Goal: Check status: Check status

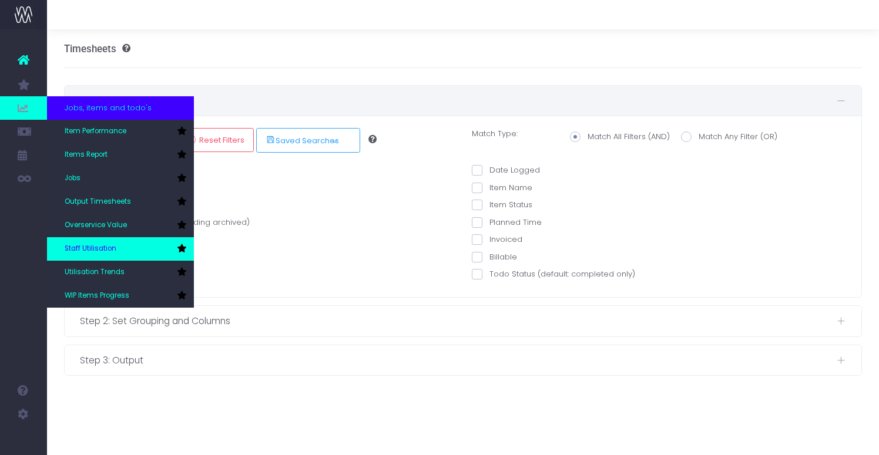
click at [102, 247] on span "Staff Utilisation" at bounding box center [91, 249] width 52 height 11
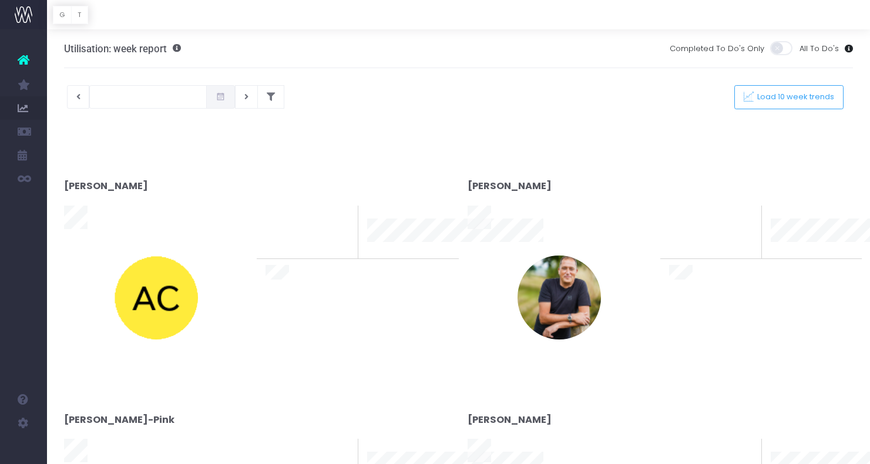
type input "[DATE]"
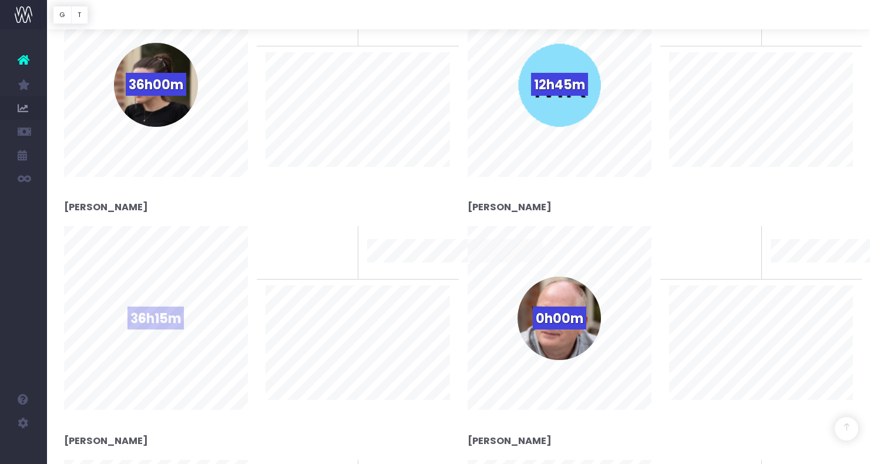
scroll to position [789, 0]
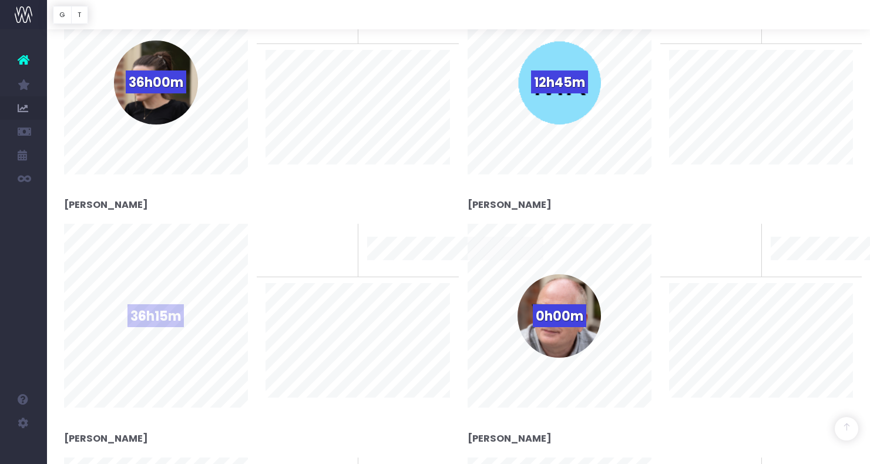
click at [176, 301] on div "36h15m" at bounding box center [155, 315] width 83 height 83
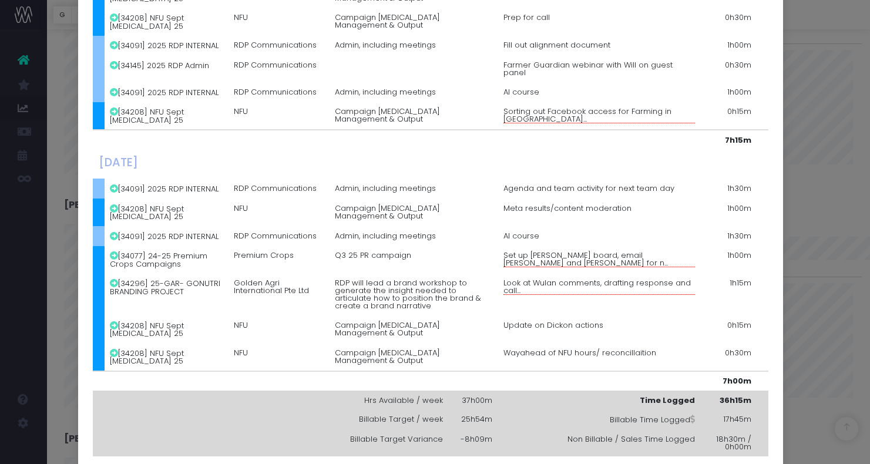
scroll to position [929, 0]
click at [791, 51] on div "Details for Nicola Lumsden × Monday, September 08th 2025 [34091] 2025 RDP INTER…" at bounding box center [435, 232] width 870 height 464
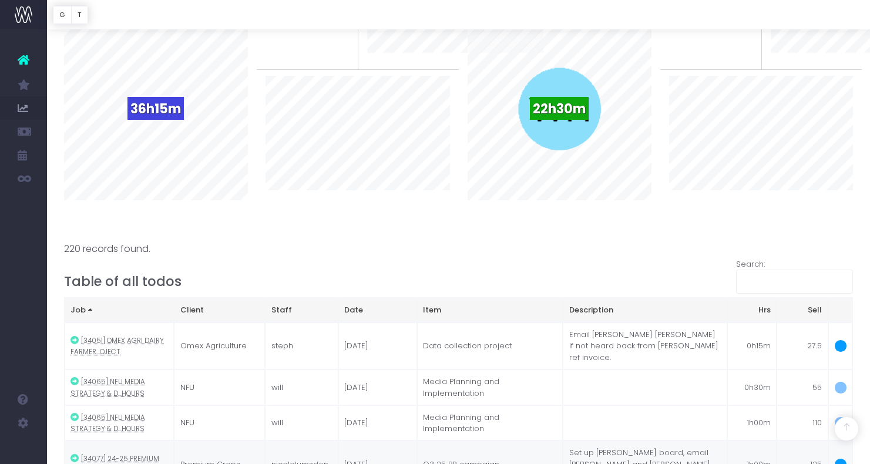
scroll to position [1090, 0]
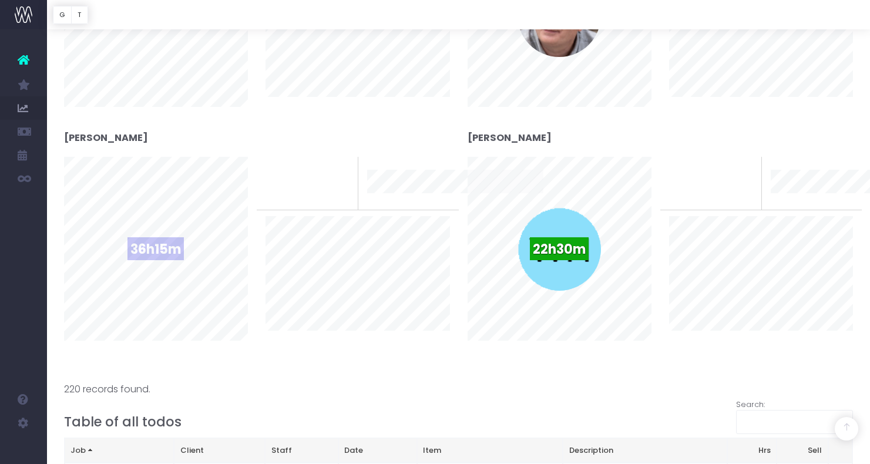
click at [174, 221] on div "36h15m" at bounding box center [155, 248] width 83 height 83
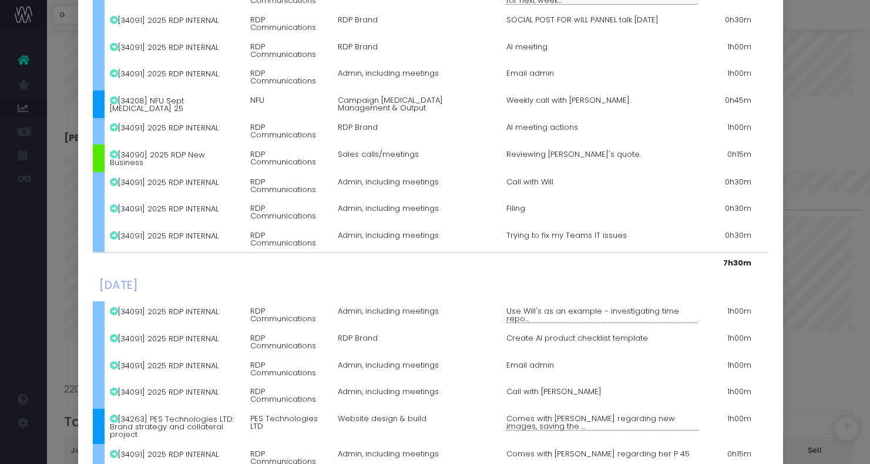
scroll to position [1435, 0]
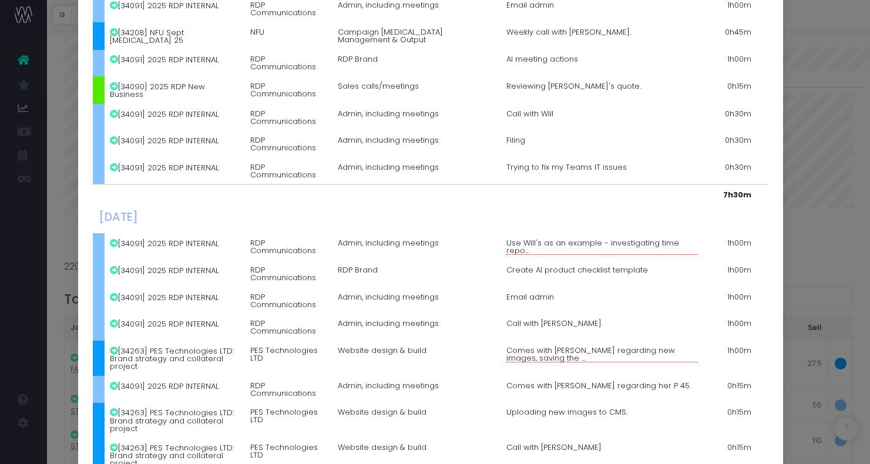
click at [798, 17] on div "Details for [PERSON_NAME] × [DATE] [34263] PES Technologies LTD: Brand strategy…" at bounding box center [435, 232] width 870 height 464
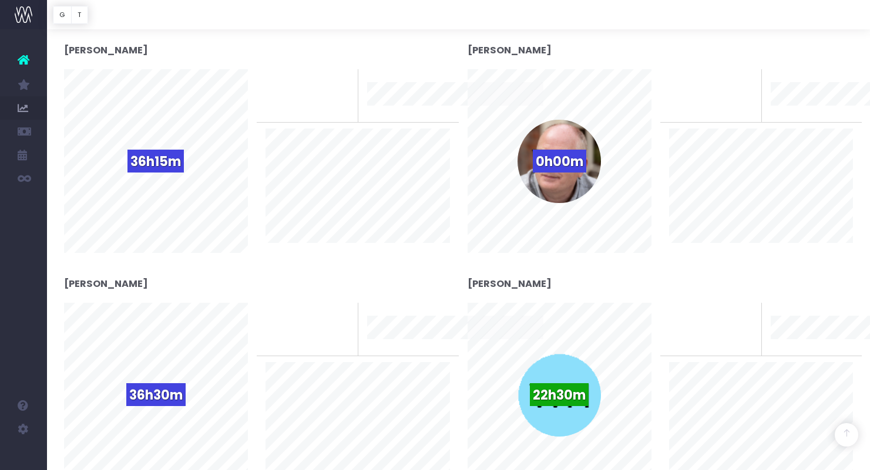
scroll to position [1042, 0]
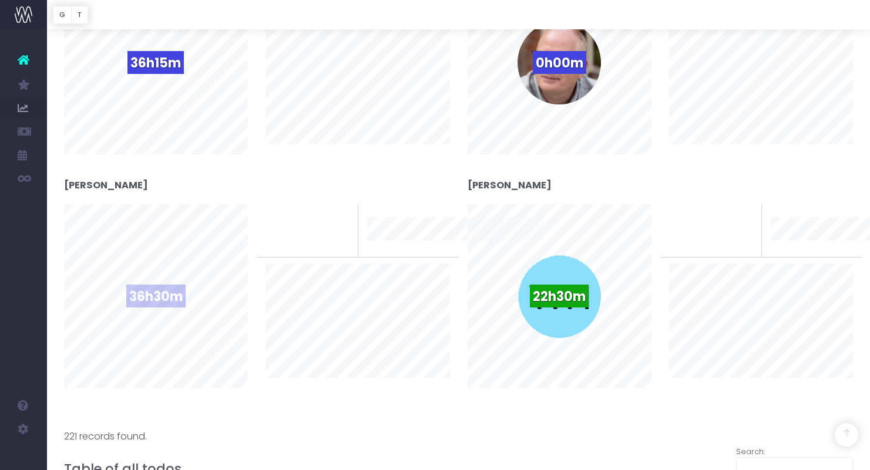
click at [162, 297] on span "36h30m" at bounding box center [155, 296] width 59 height 23
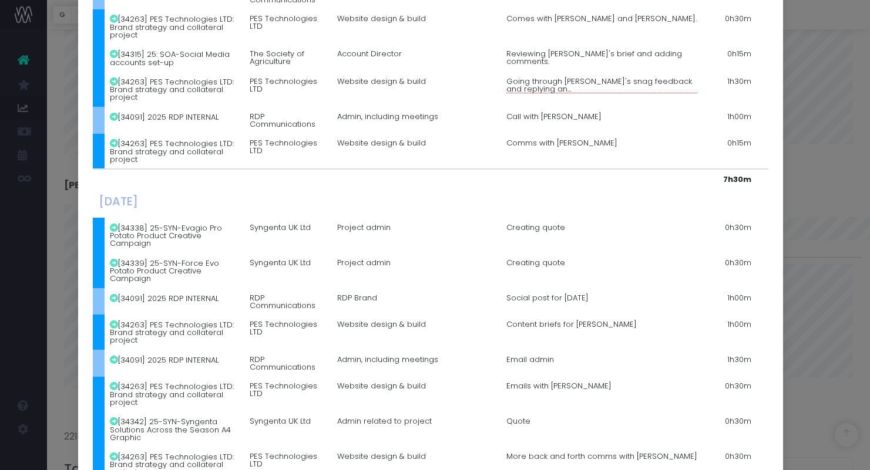
scroll to position [88, 0]
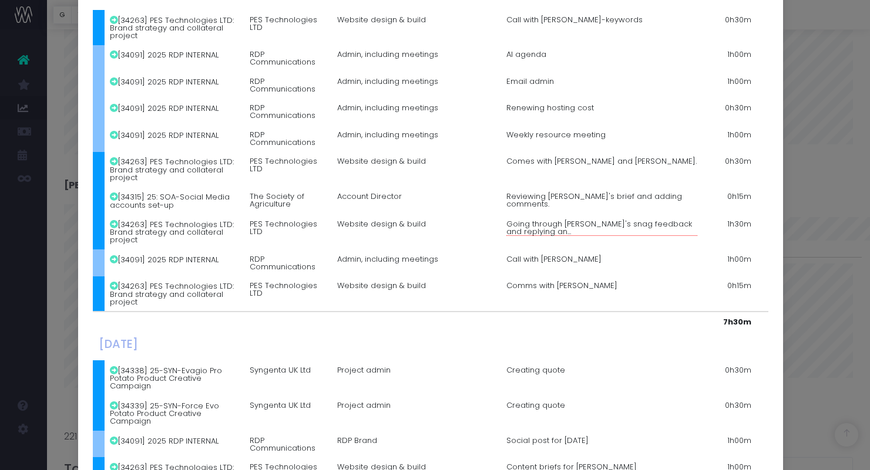
click at [798, 41] on div "Details for Steph Ironside × Monday, September 08th 2025 [34263] PES Technologi…" at bounding box center [435, 235] width 870 height 470
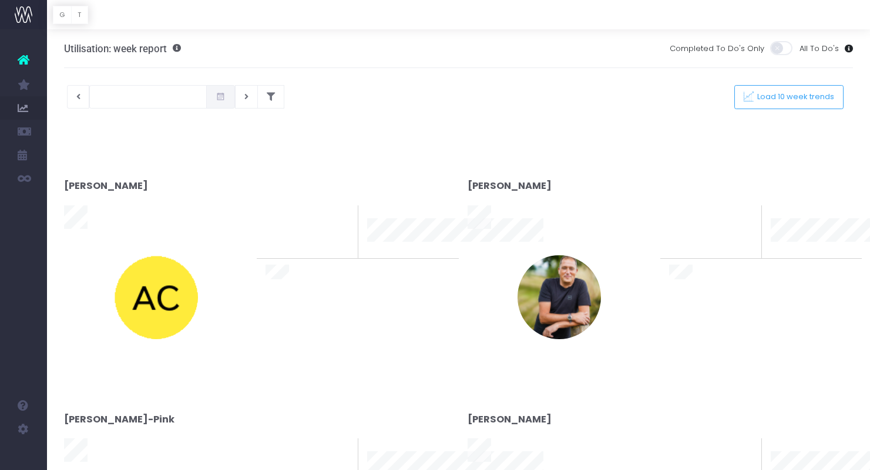
type input "[DATE]"
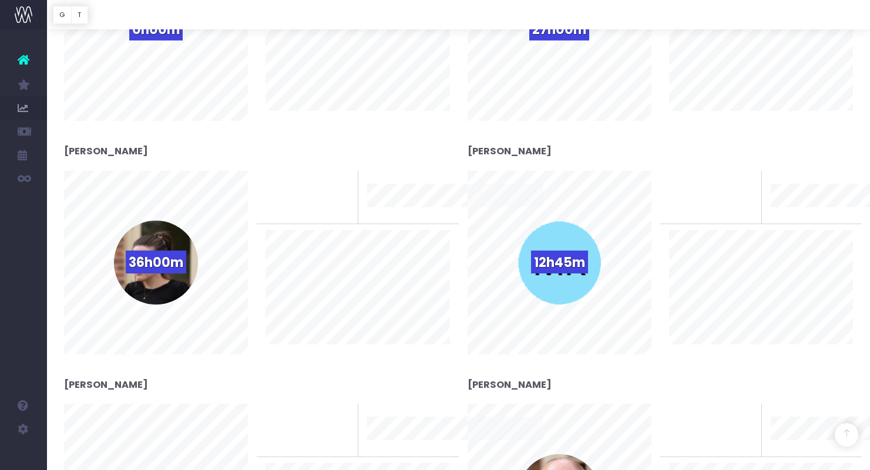
scroll to position [633, 0]
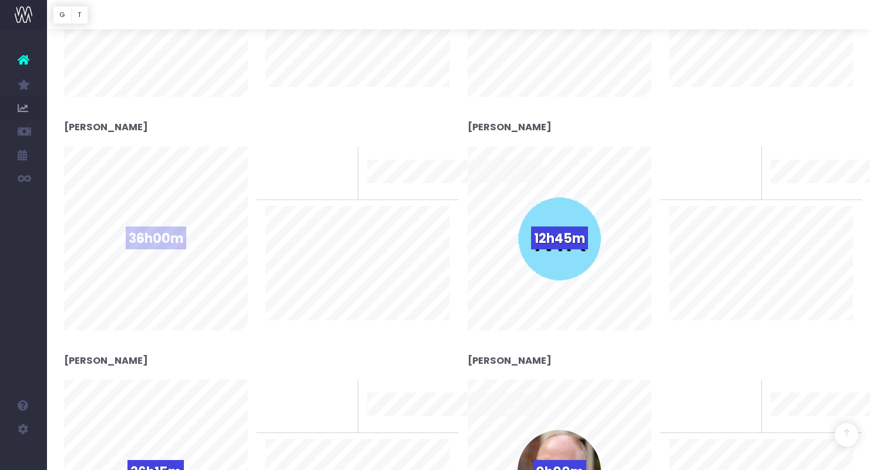
click at [174, 217] on div "36h00m" at bounding box center [155, 238] width 83 height 83
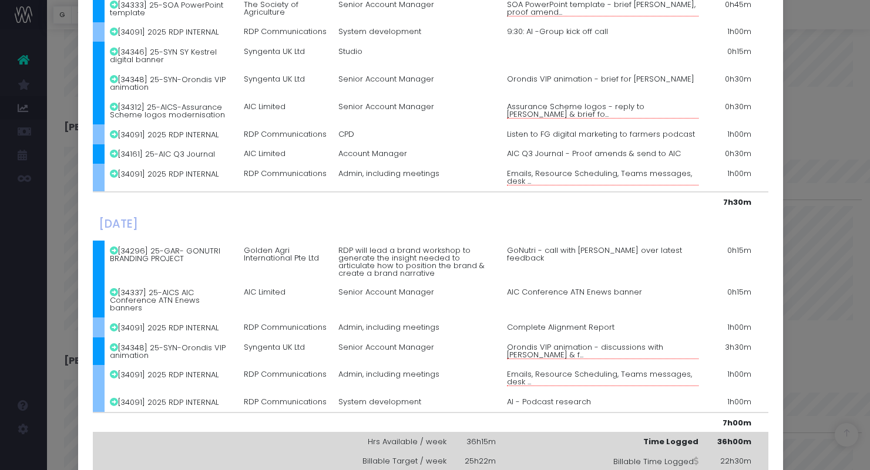
scroll to position [1188, 0]
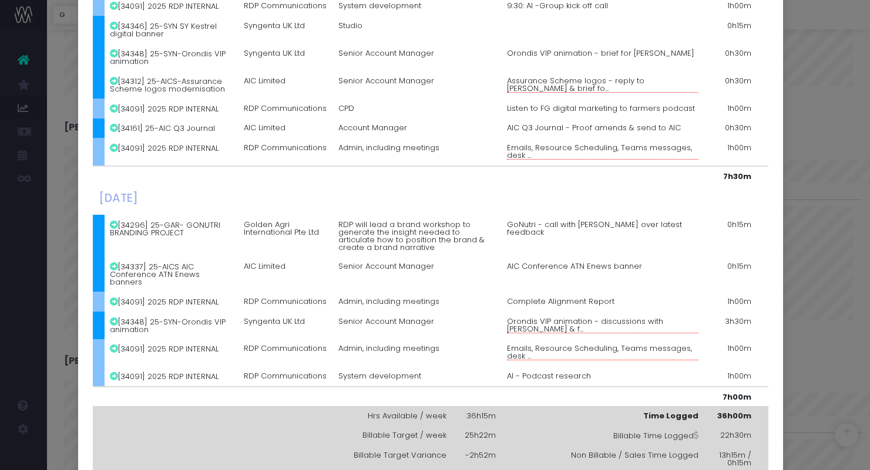
click at [826, 123] on div "Details for [PERSON_NAME] × [DATE] [34091] 2025 RDP INTERNAL RDP Communications…" at bounding box center [435, 235] width 870 height 470
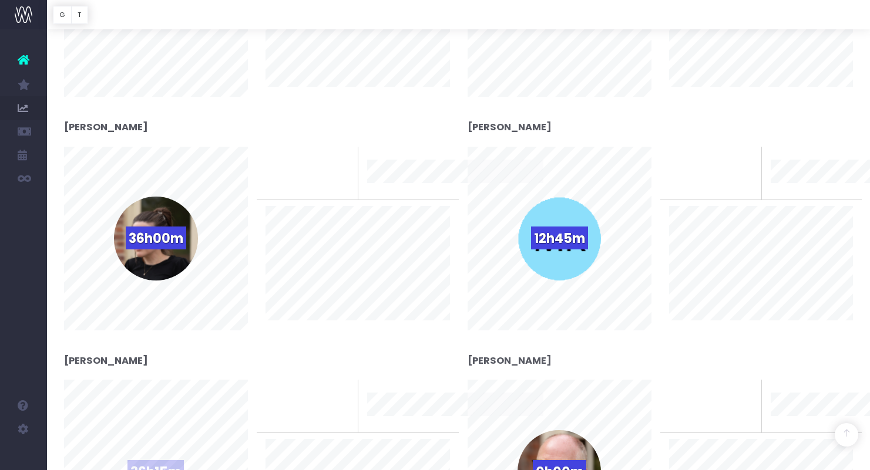
scroll to position [973, 0]
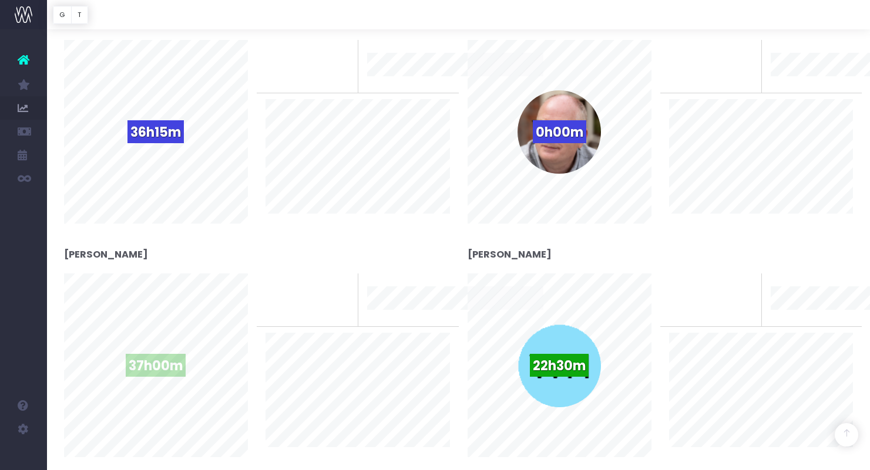
click at [143, 326] on div "37h00m" at bounding box center [155, 365] width 83 height 83
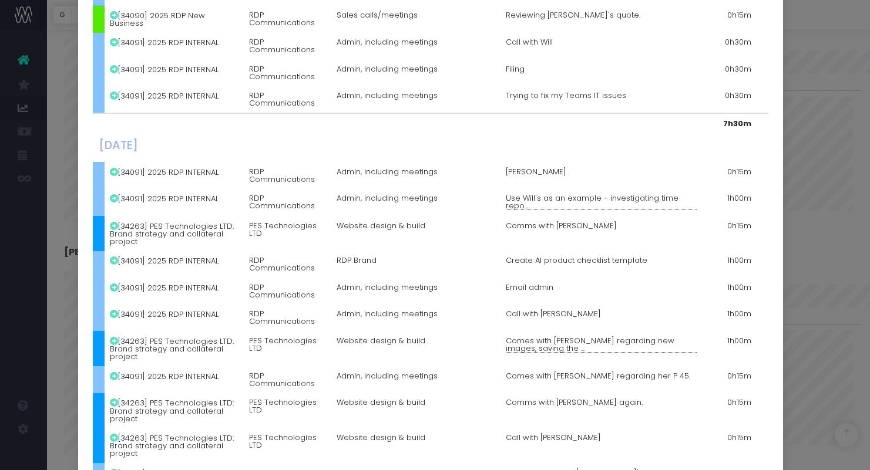
scroll to position [1422, 0]
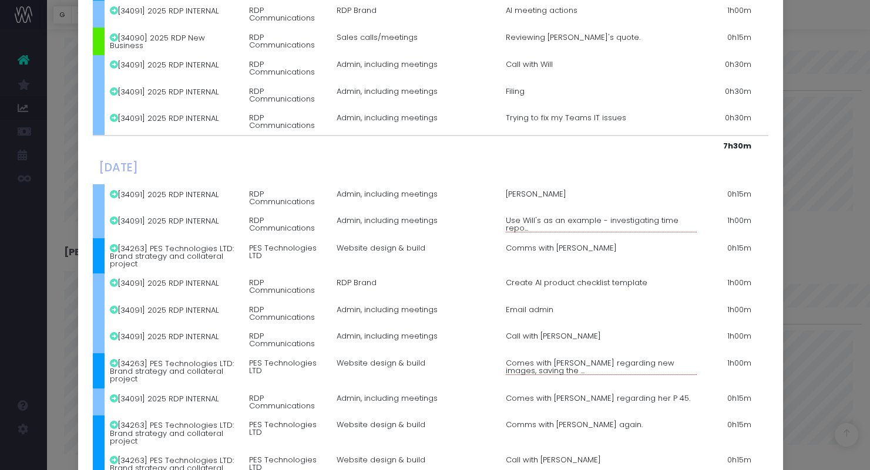
click at [829, 73] on div "Details for [PERSON_NAME] × [DATE] [34263] PES Technologies LTD: Brand strategy…" at bounding box center [435, 235] width 870 height 470
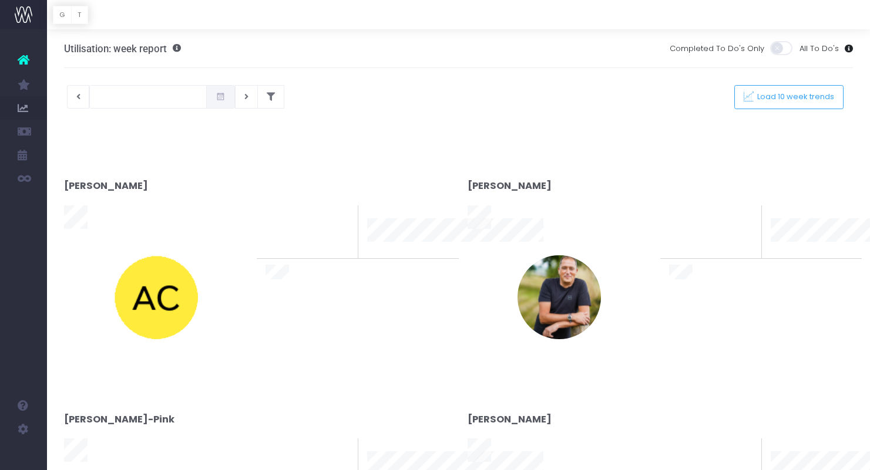
type input "[DATE]"
